Goal: Information Seeking & Learning: Learn about a topic

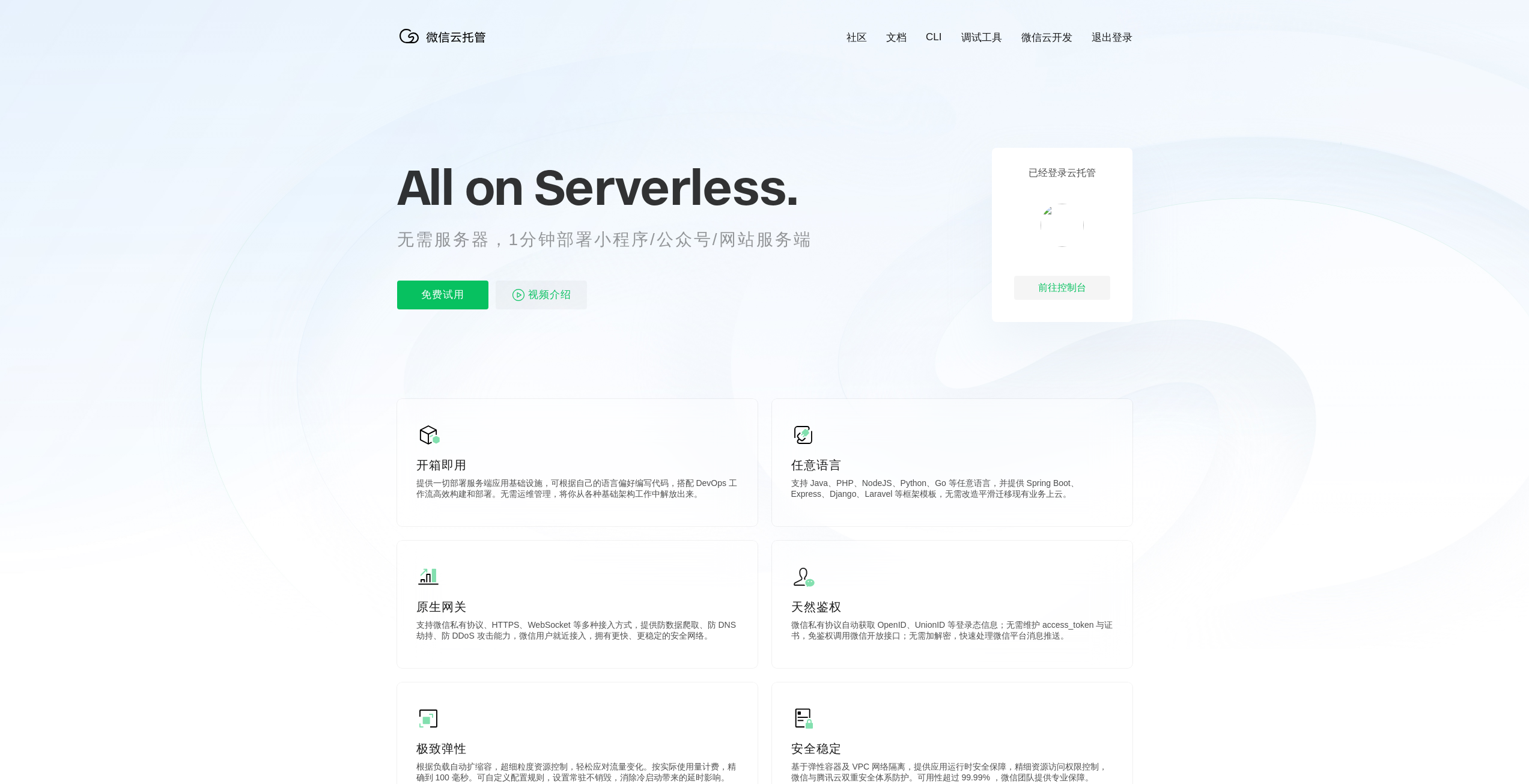
scroll to position [0, 2136]
click at [272, 348] on icon at bounding box center [764, 324] width 1153 height 648
drag, startPoint x: 426, startPoint y: 468, endPoint x: 476, endPoint y: 469, distance: 50.0
click at [476, 469] on p "开箱即用" at bounding box center [577, 465] width 322 height 17
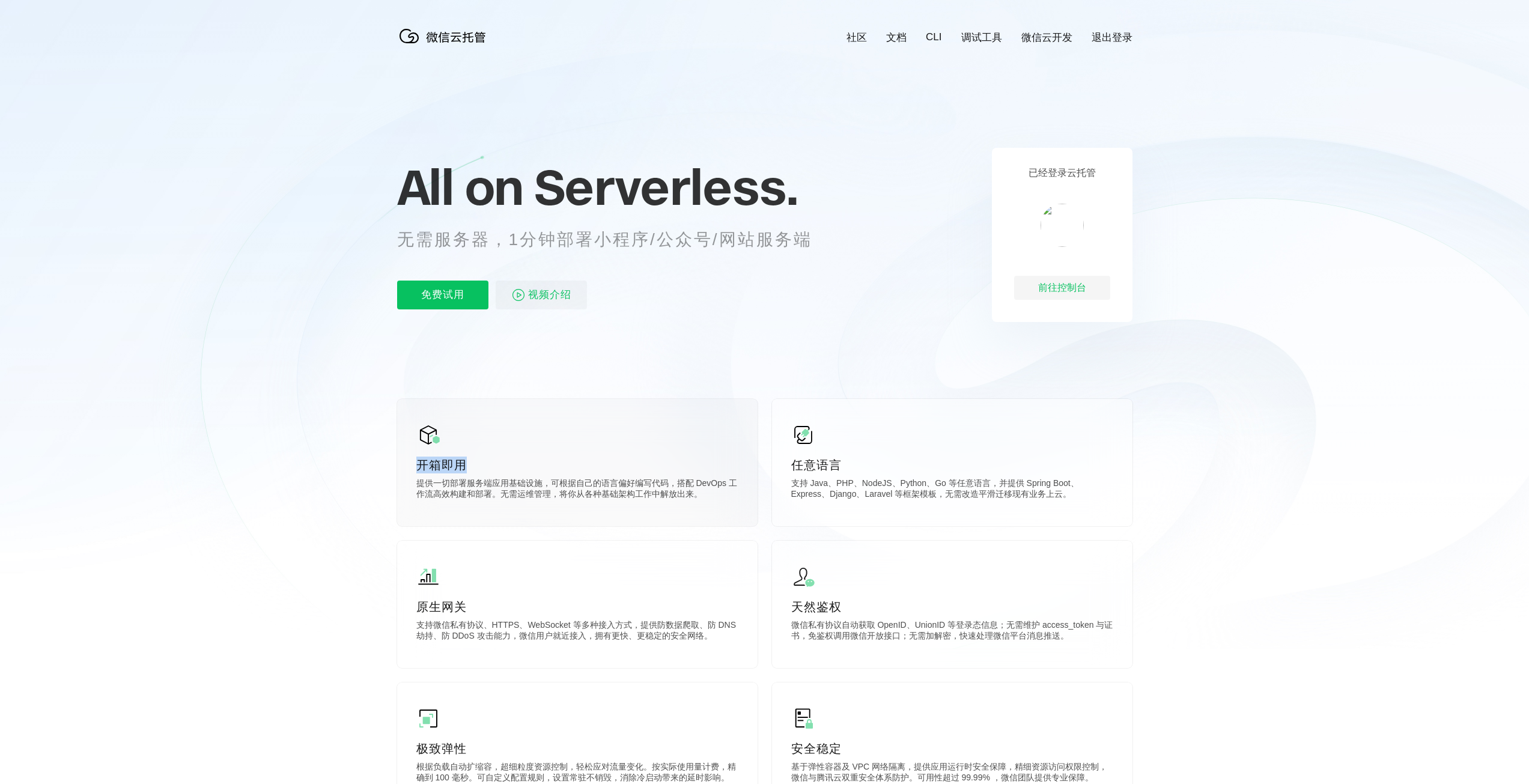
click at [460, 467] on p "开箱即用" at bounding box center [577, 465] width 322 height 17
click at [443, 467] on p "开箱即用" at bounding box center [577, 465] width 322 height 17
click at [334, 464] on icon at bounding box center [764, 324] width 1153 height 648
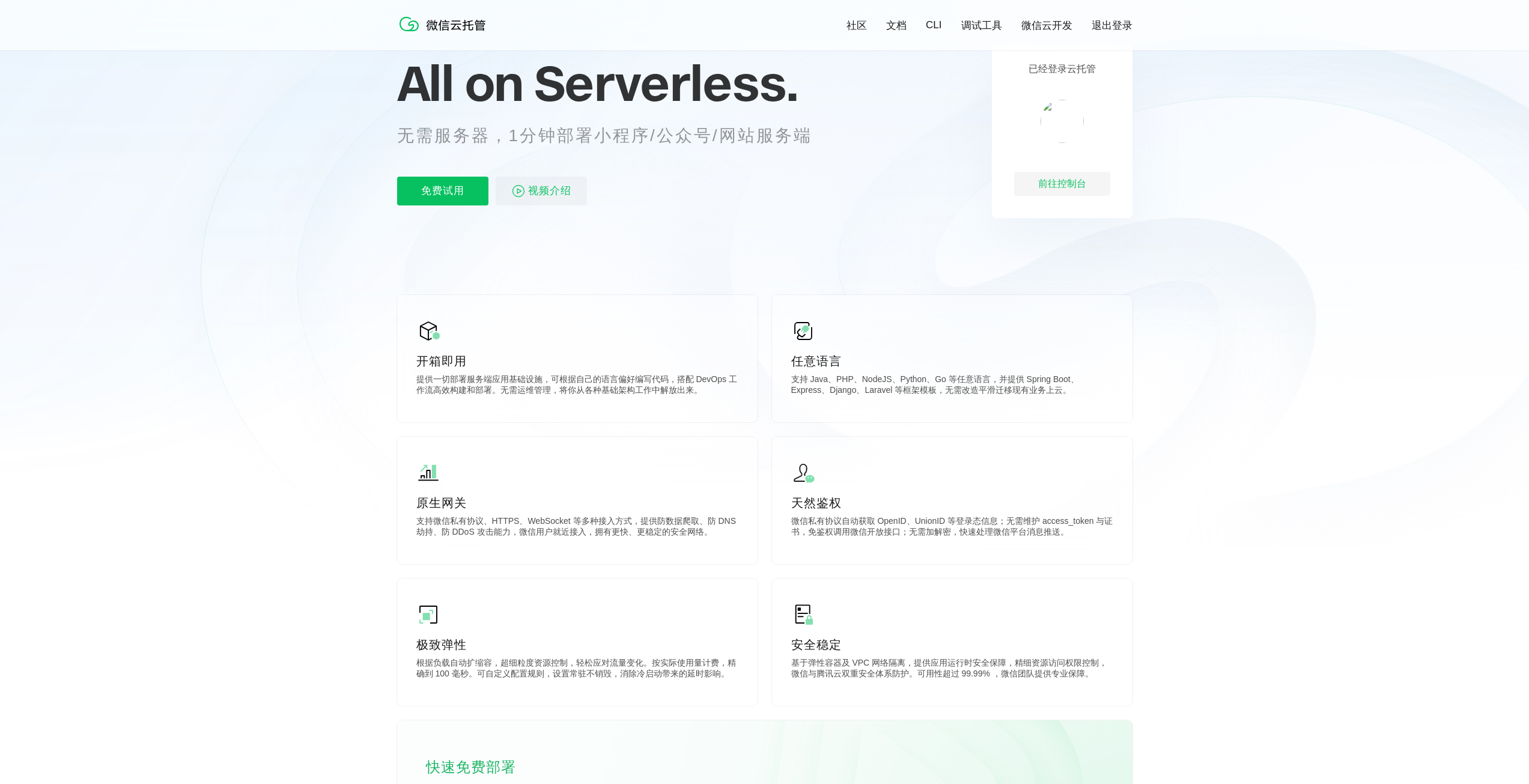
scroll to position [0, 0]
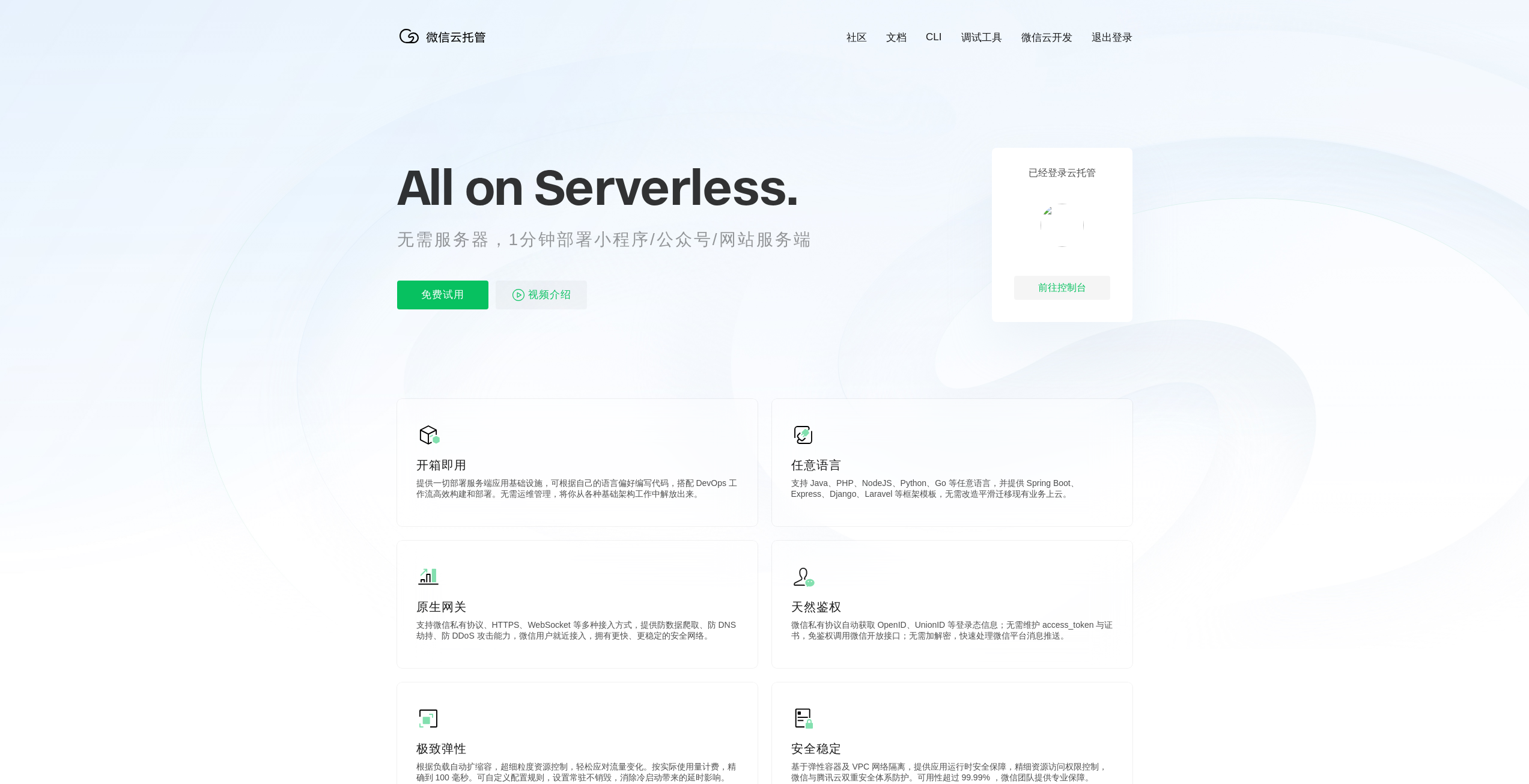
click at [897, 38] on link "文档" at bounding box center [896, 37] width 20 height 14
click at [458, 295] on p "免费试用" at bounding box center [443, 294] width 92 height 28
